Goal: Task Accomplishment & Management: Manage account settings

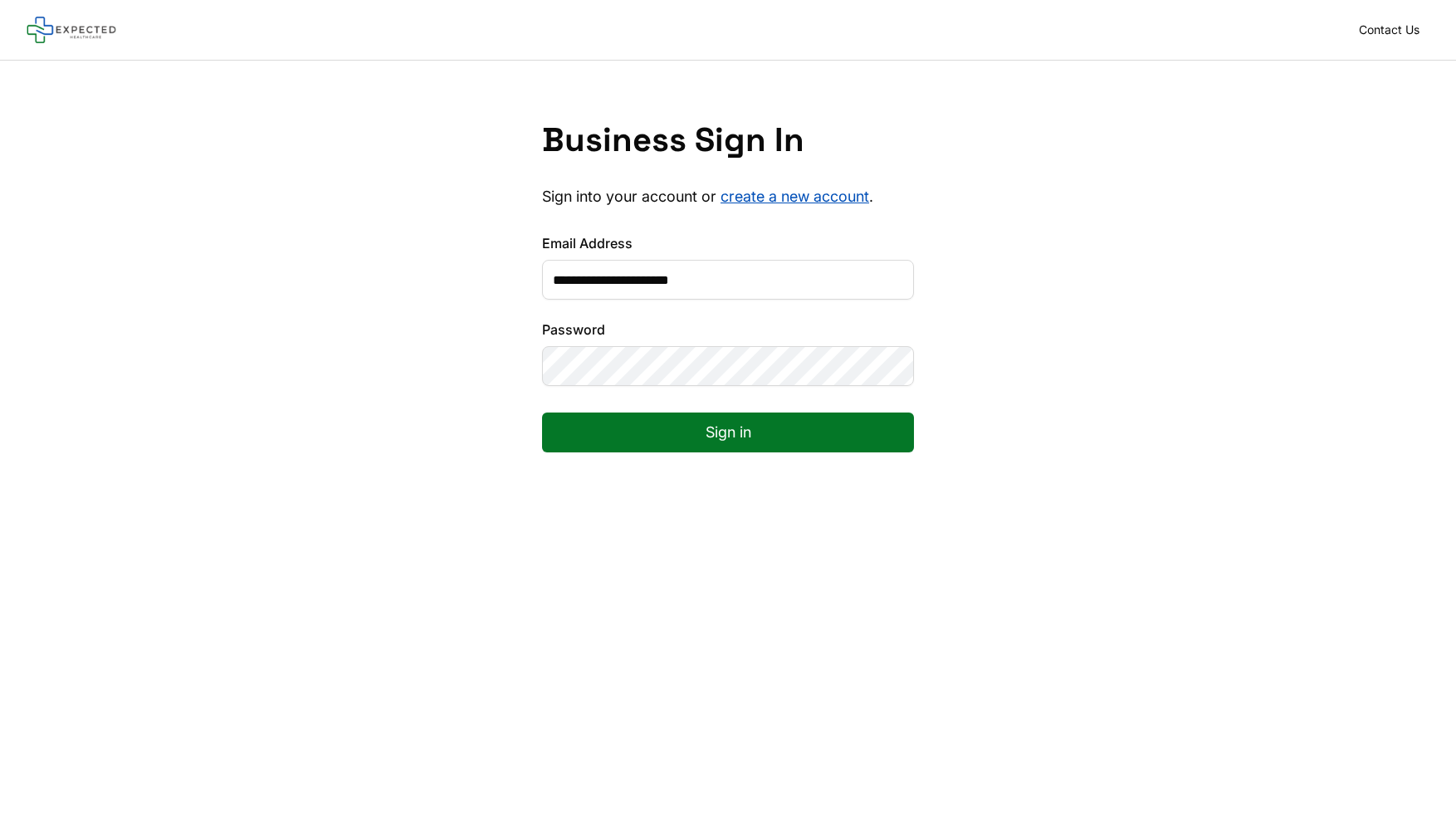
type input "**********"
click at [728, 432] on button "Sign in" at bounding box center [728, 432] width 372 height 40
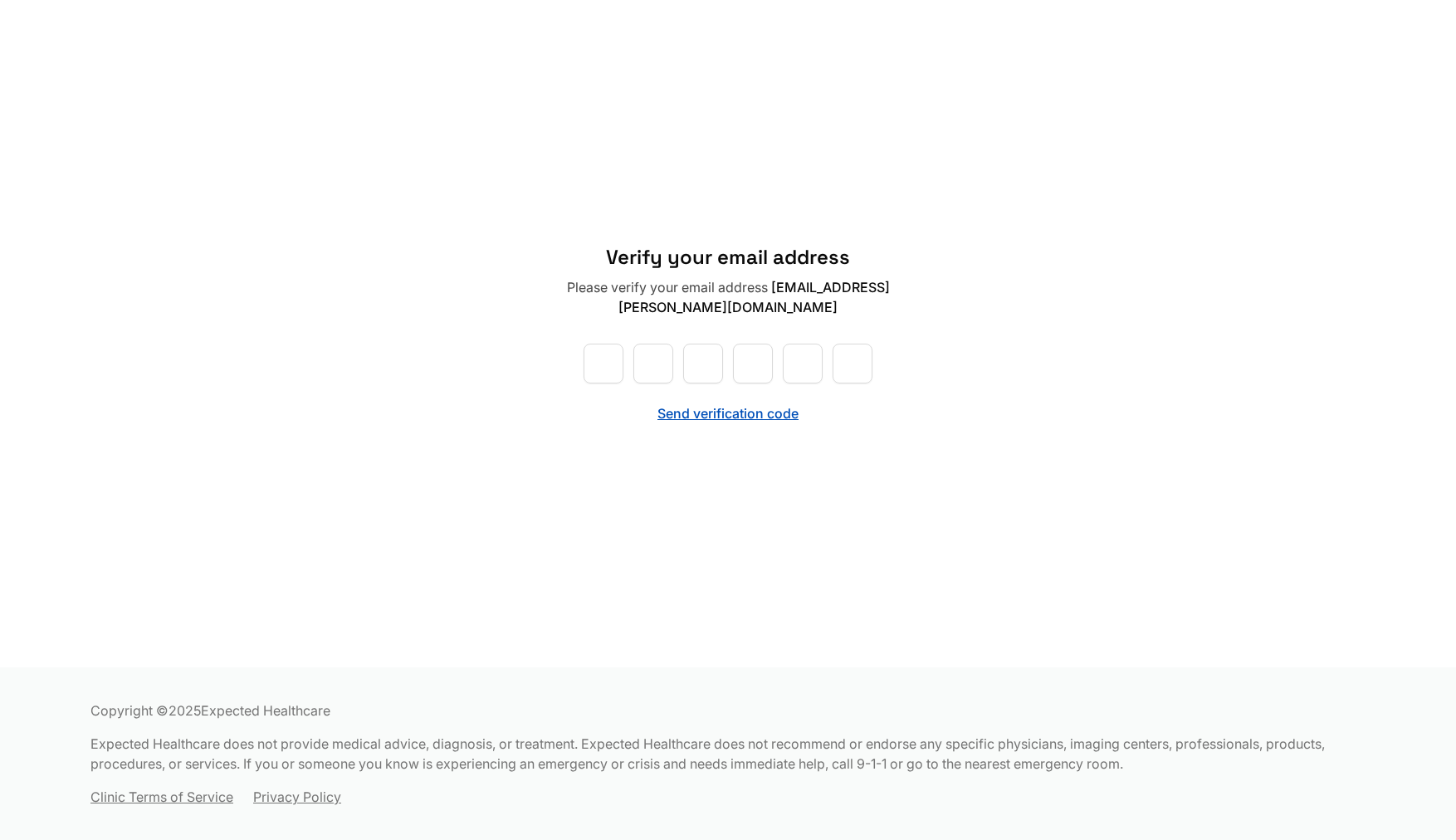
click at [720, 418] on button "Send verification code" at bounding box center [728, 414] width 141 height 20
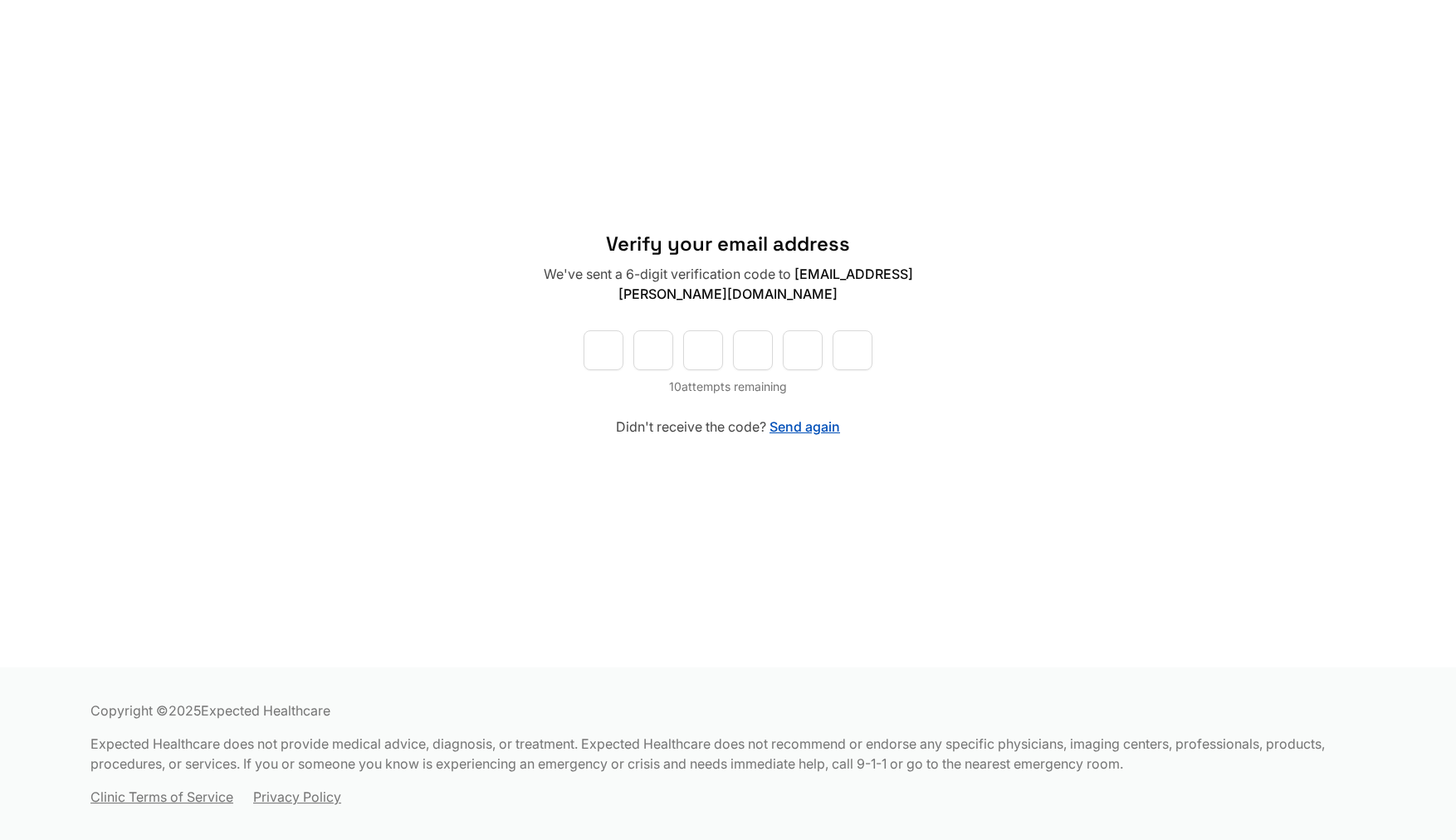
click at [616, 350] on input "text" at bounding box center [604, 350] width 40 height 40
paste input "*"
type input "*"
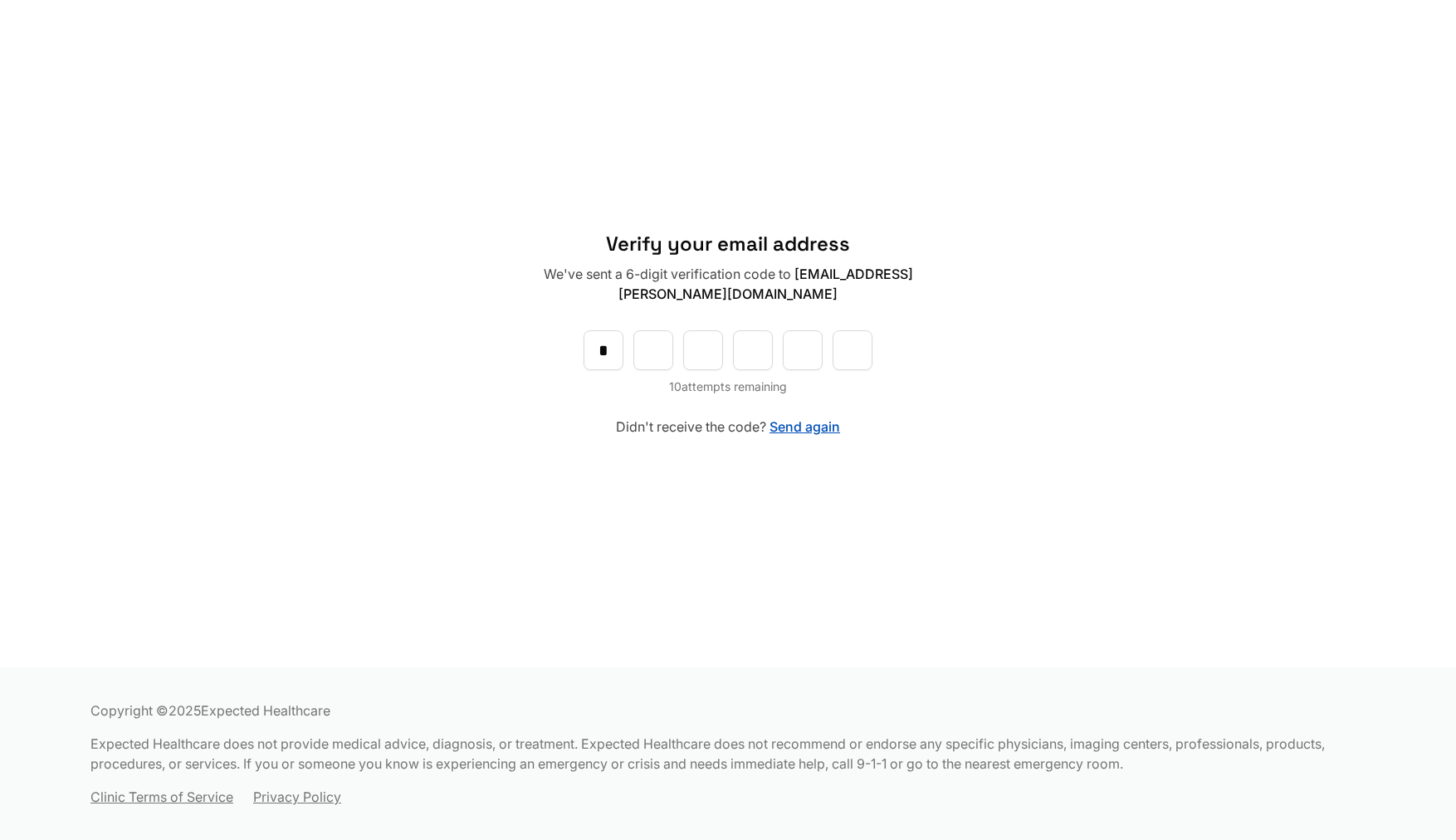
type input "*"
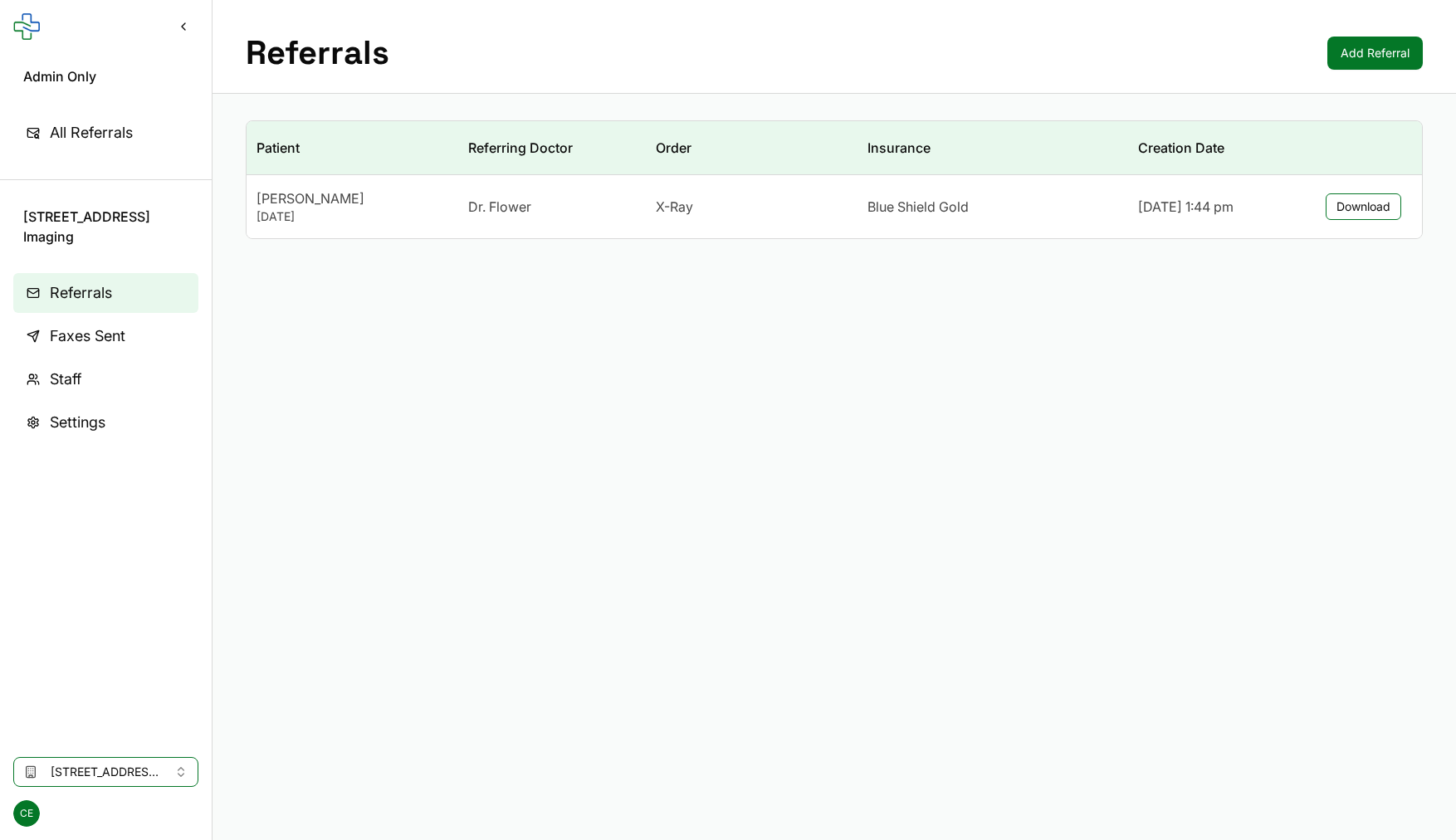
click at [122, 134] on span "All Referrals" at bounding box center [91, 132] width 83 height 23
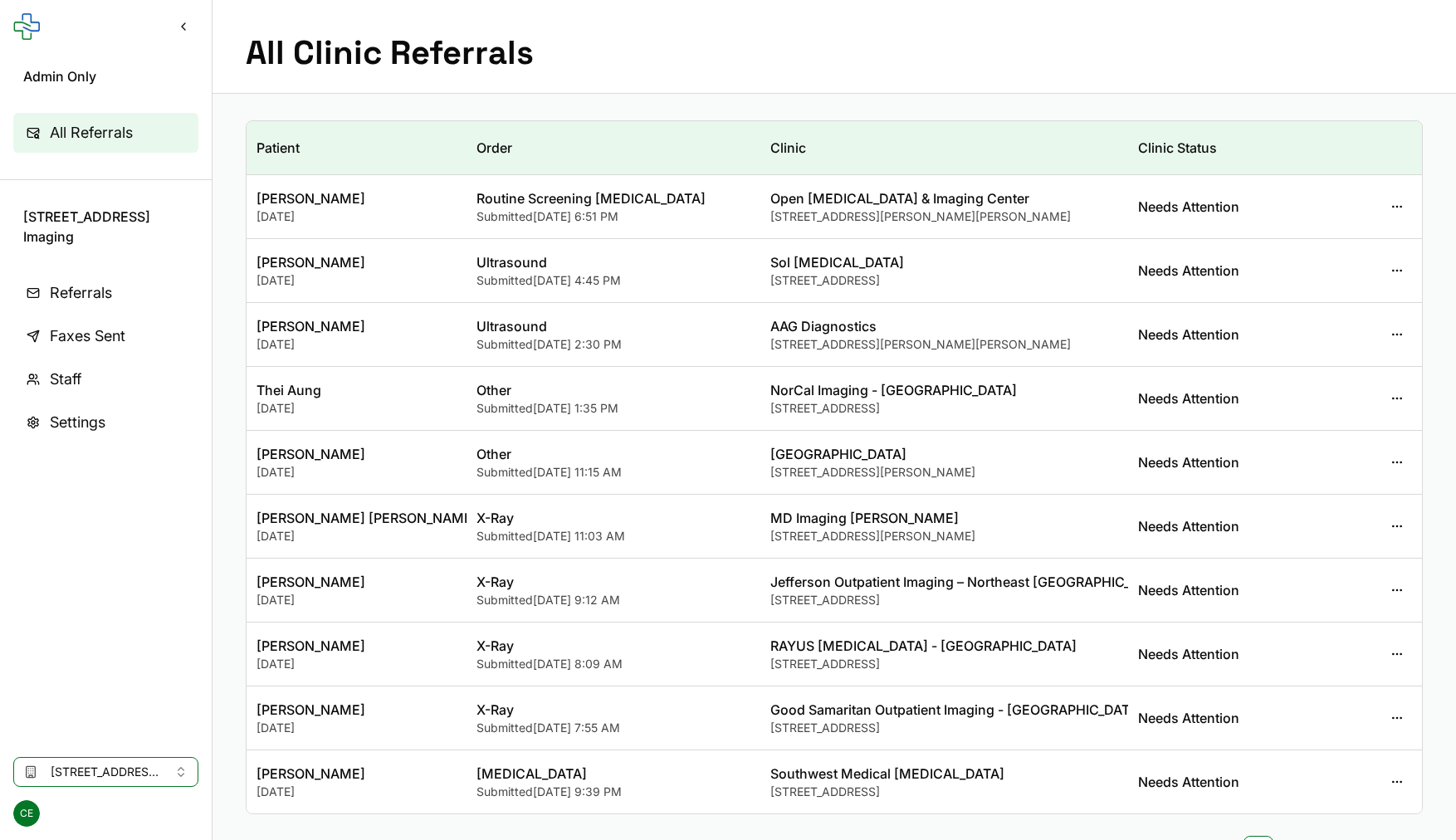
click at [80, 302] on span "Referrals" at bounding box center [81, 292] width 63 height 23
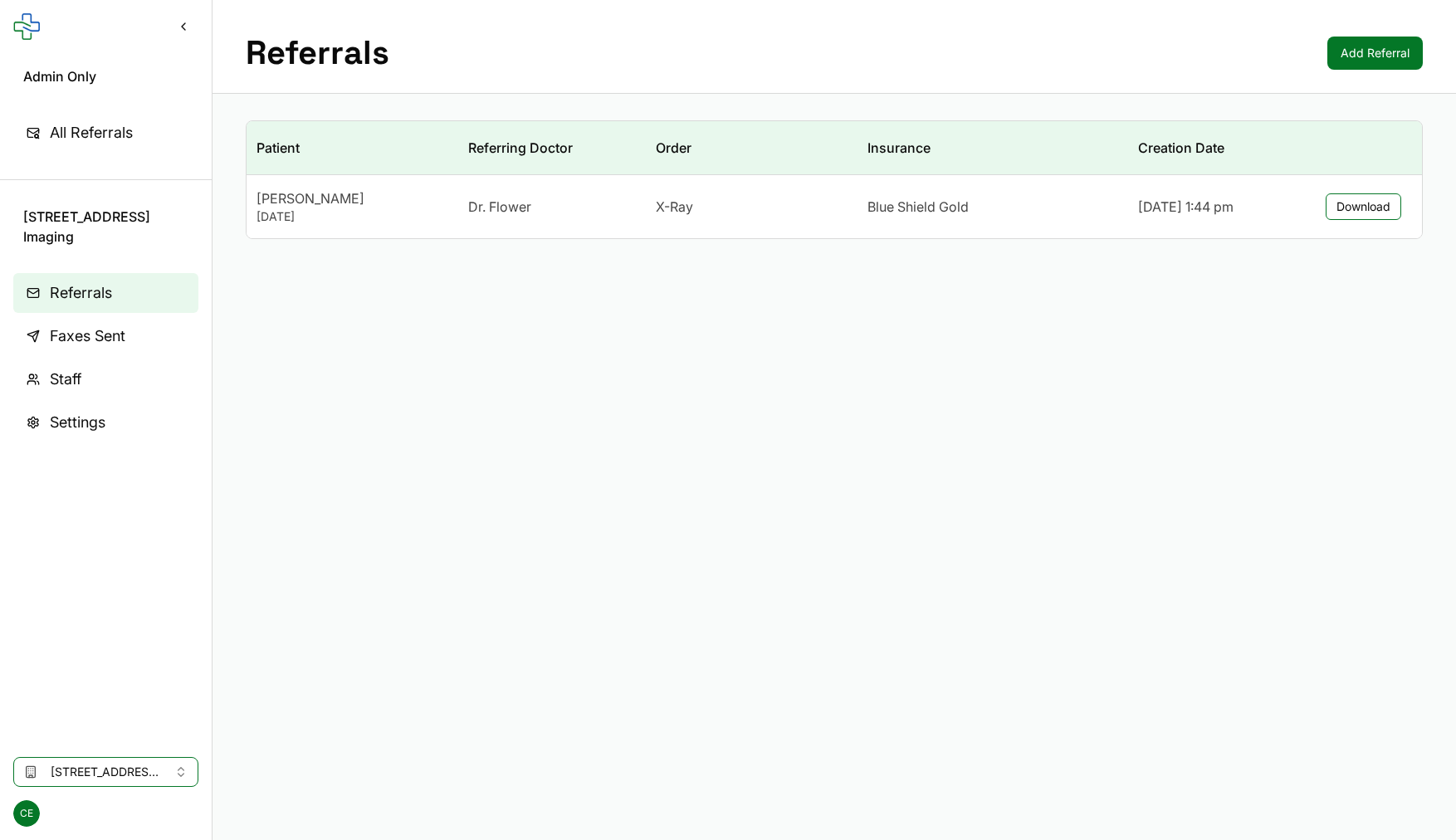
click at [143, 422] on link "Settings" at bounding box center [105, 422] width 185 height 40
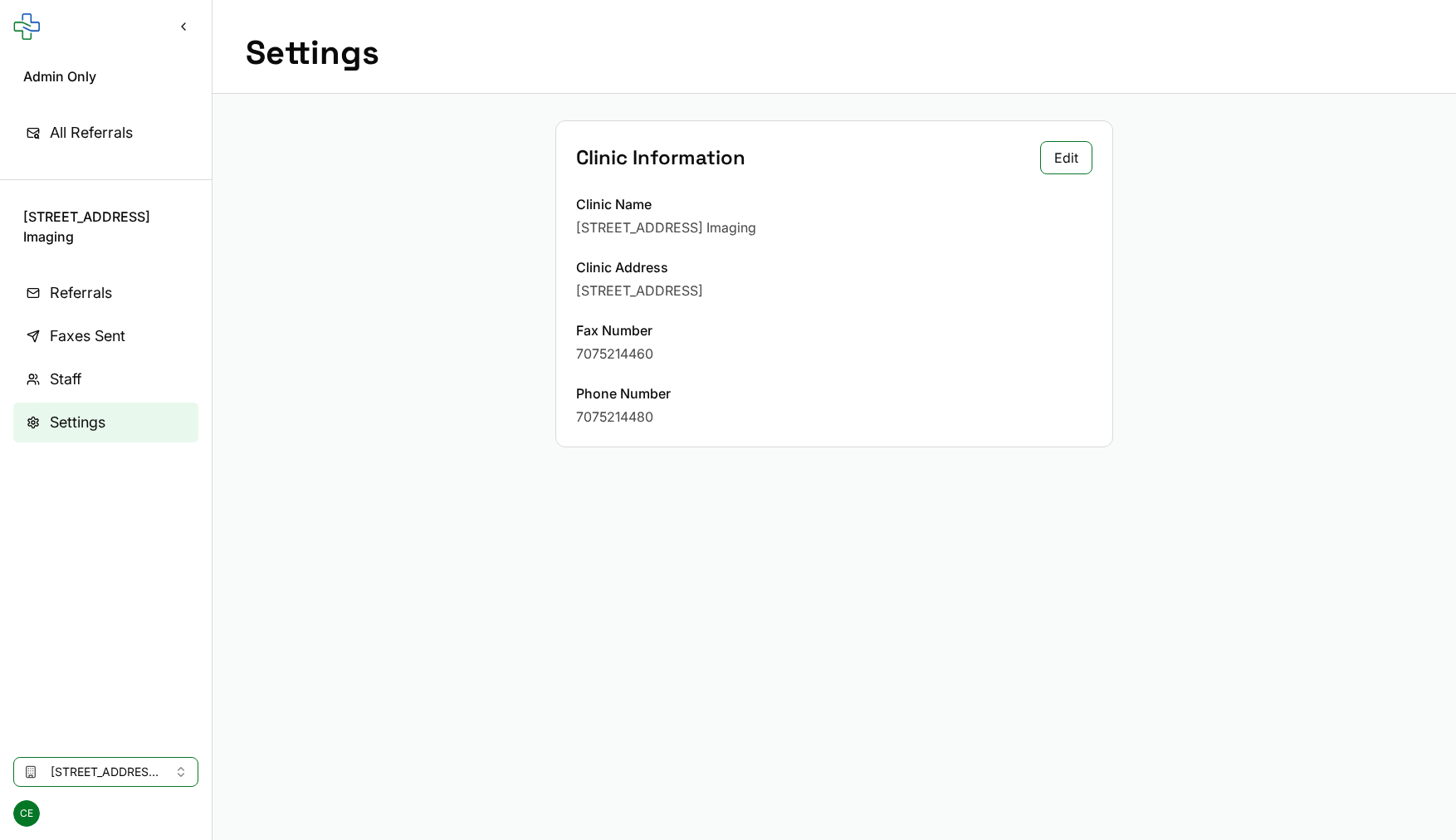
click at [129, 312] on link "Referrals" at bounding box center [105, 293] width 185 height 40
